Goal: Find specific page/section: Find specific page/section

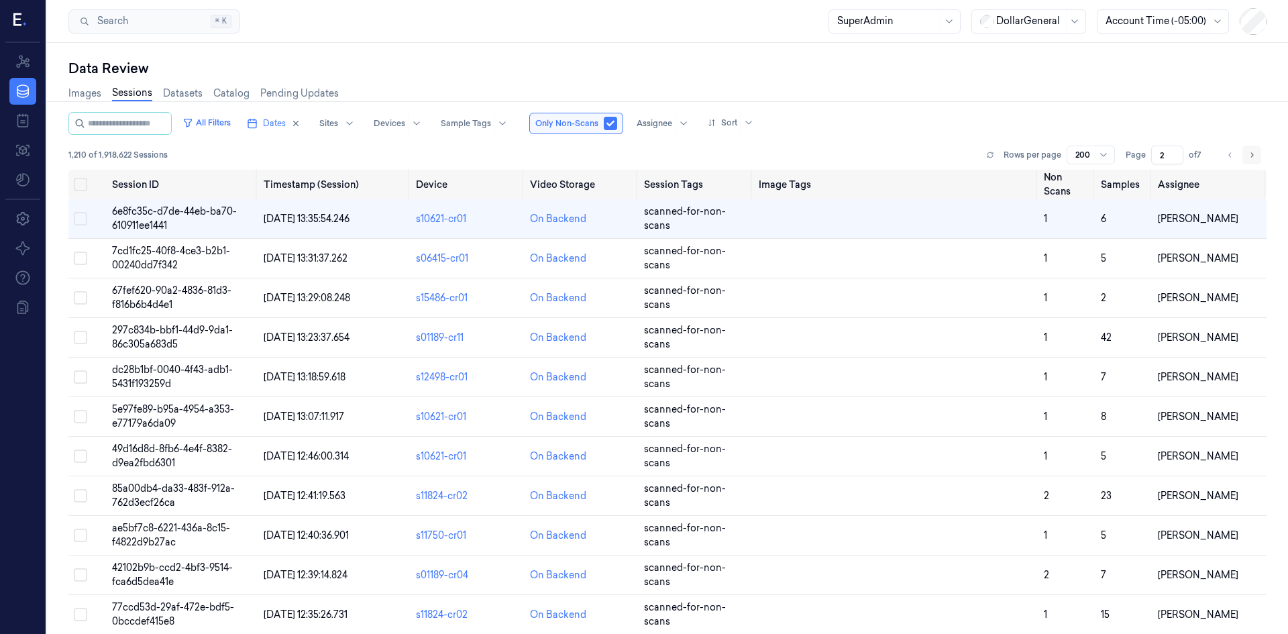
click at [1252, 156] on icon "Go to next page" at bounding box center [1253, 154] width 3 height 5
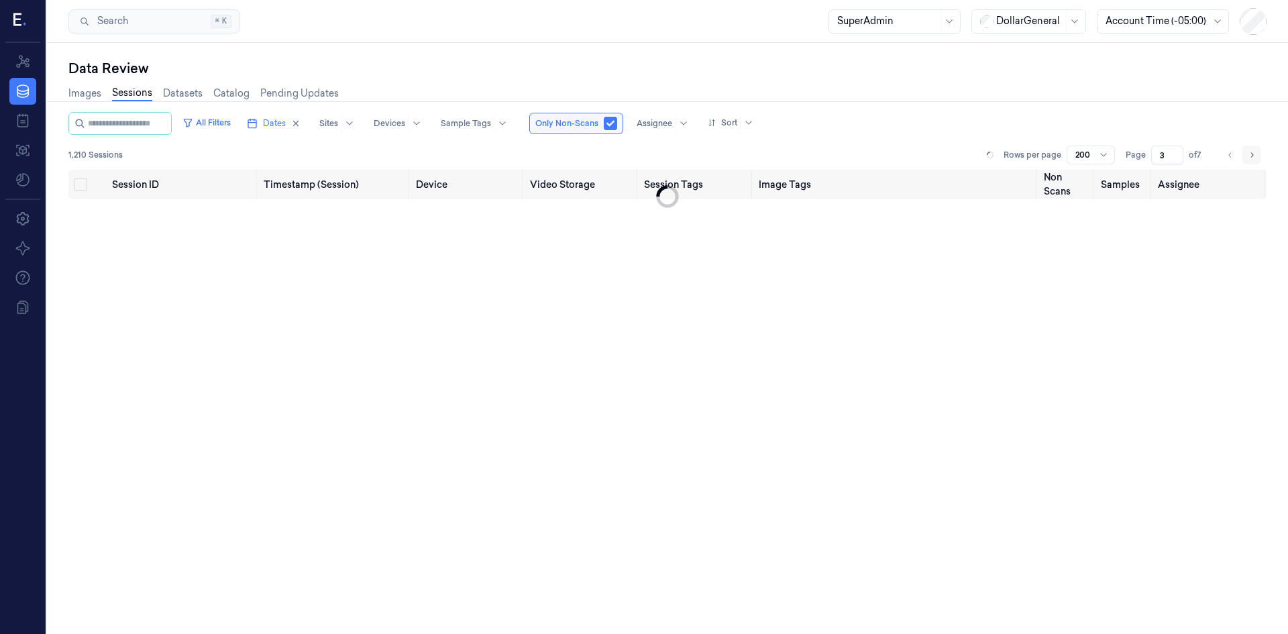
click at [1252, 156] on icon "Go to next page" at bounding box center [1253, 154] width 3 height 5
click at [1252, 156] on icon "Go to next page" at bounding box center [1252, 155] width 8 height 11
click at [1251, 156] on icon "Go to next page" at bounding box center [1252, 155] width 8 height 11
click at [1251, 156] on li "pagination" at bounding box center [1252, 155] width 19 height 19
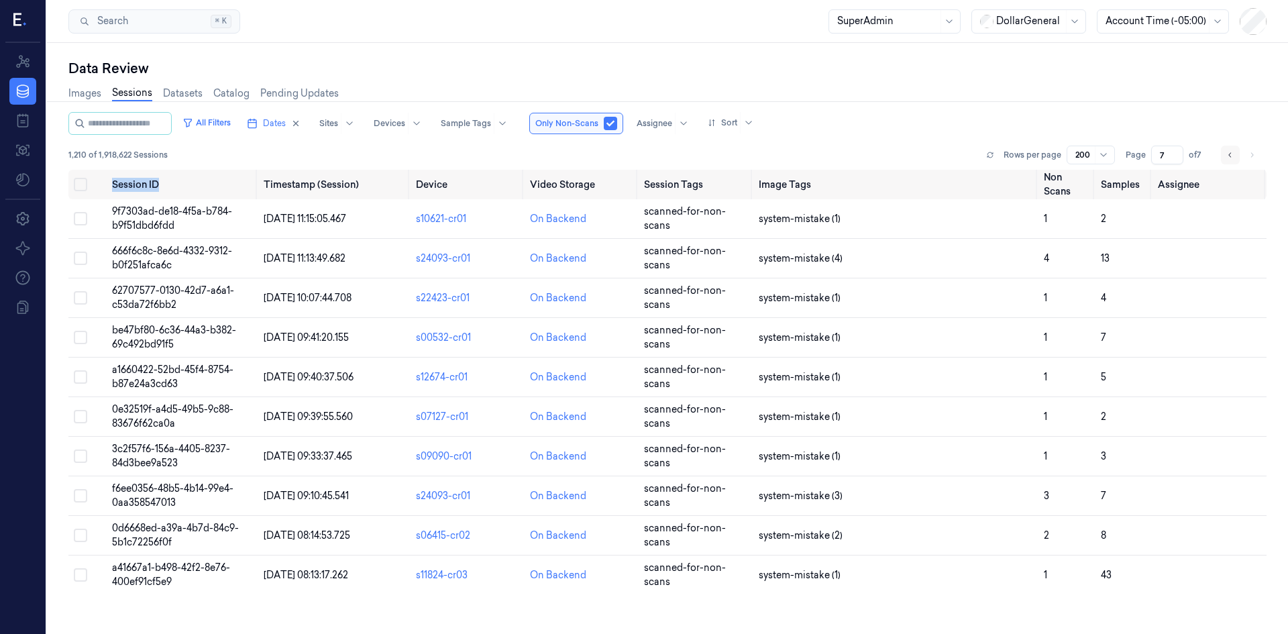
click at [1222, 157] on button "Go to previous page" at bounding box center [1230, 155] width 19 height 19
type input "6"
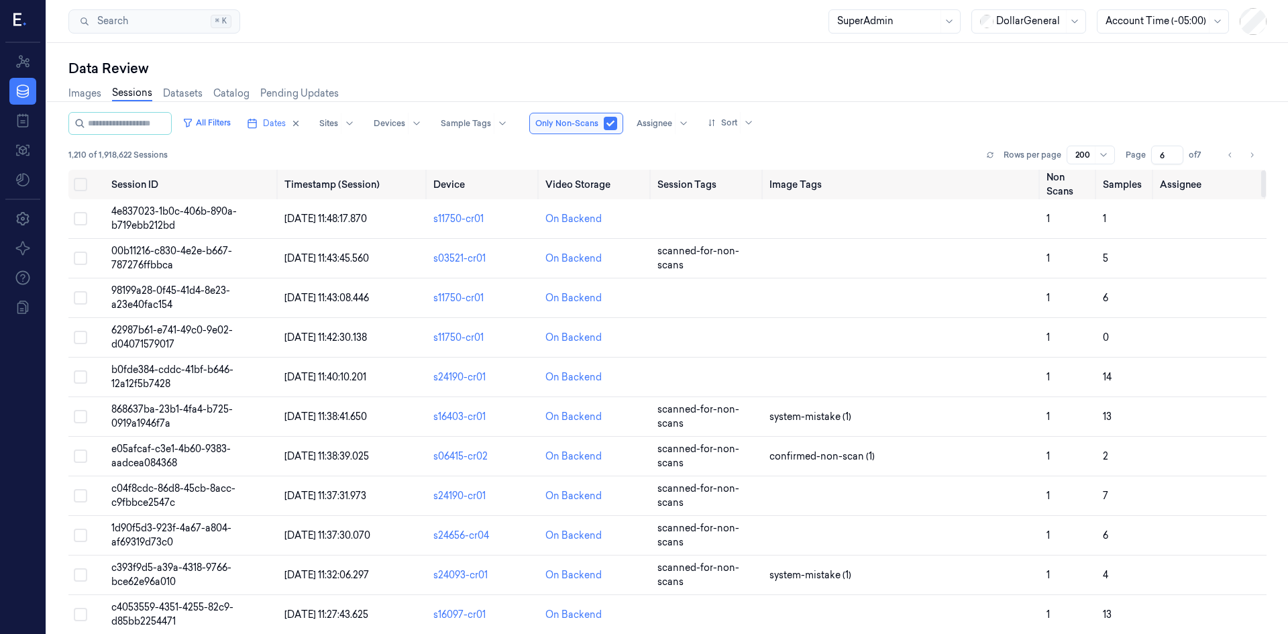
click at [446, 149] on div "1,210 of 1,918,622 Sessions Rows per page 200 Page 6 of 7" at bounding box center [667, 155] width 1199 height 19
click at [234, 127] on button "All Filters" at bounding box center [206, 122] width 59 height 21
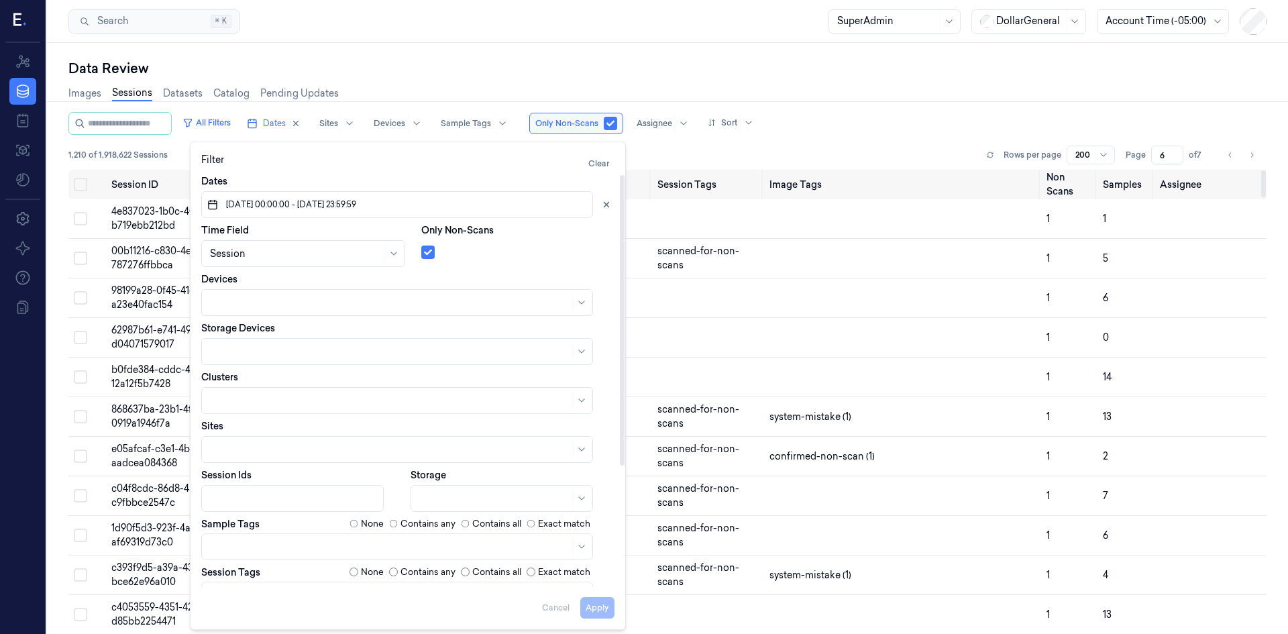
click at [801, 144] on div "All Filters Dates Sites Devices Sample Tags Only Non-Scans Assignee Sort 1,210 …" at bounding box center [667, 141] width 1199 height 58
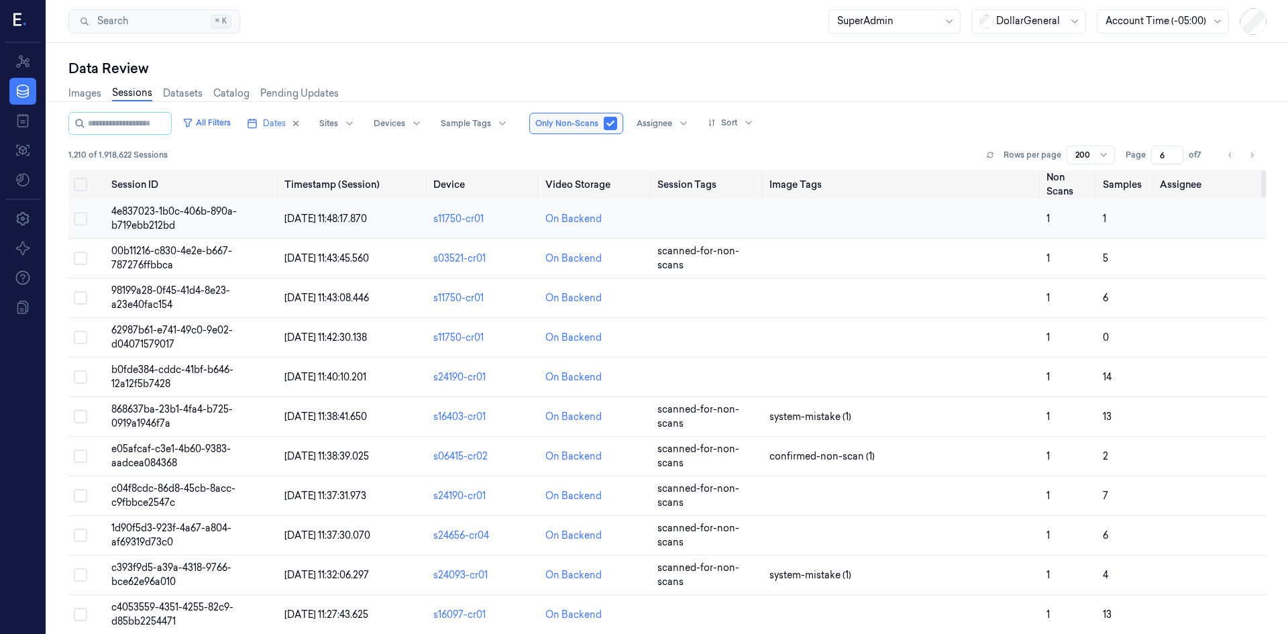
click at [213, 215] on span "4e837023-1b0c-406b-890a-b719ebb212bd" at bounding box center [173, 218] width 125 height 26
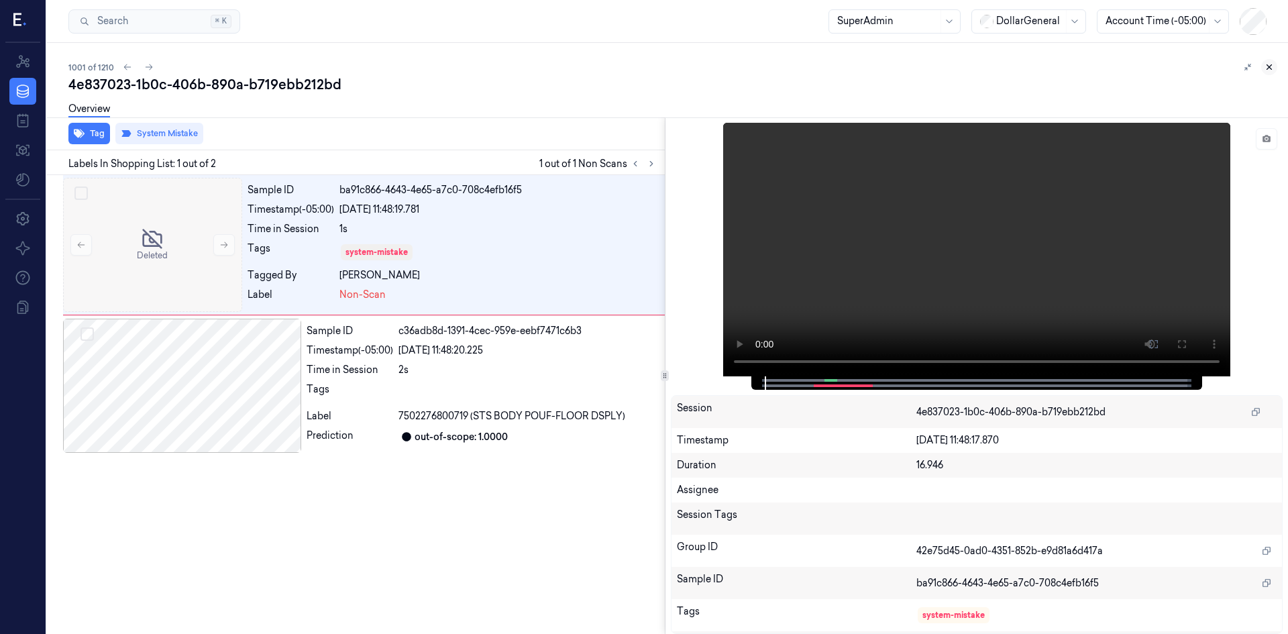
click at [1272, 67] on icon at bounding box center [1269, 66] width 9 height 9
